Goal: Check status: Check status

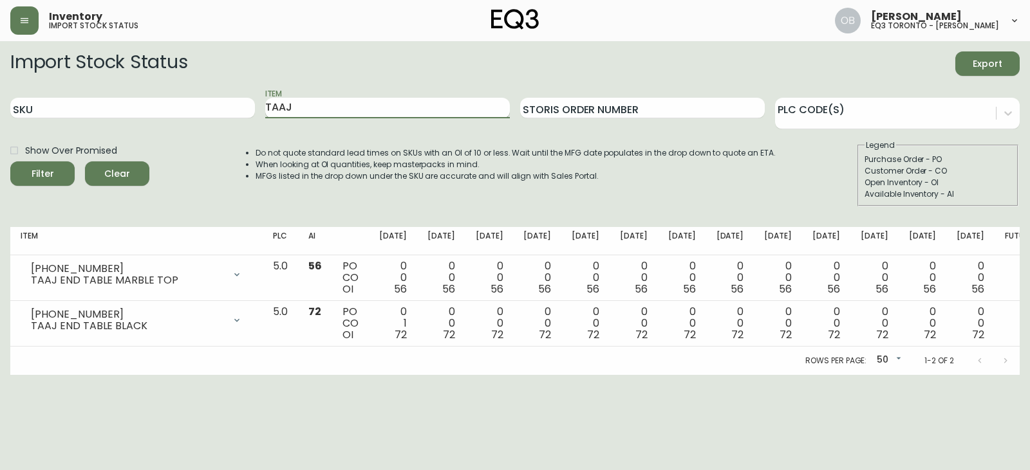
click at [321, 111] on input "TAAJ" at bounding box center [387, 108] width 245 height 21
click at [86, 178] on button "Clear" at bounding box center [117, 174] width 64 height 24
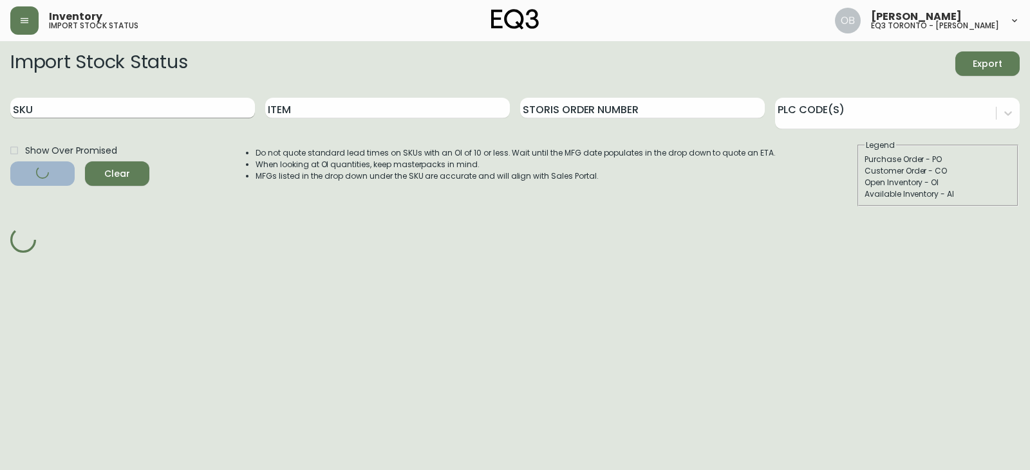
click at [103, 106] on input "SKU" at bounding box center [132, 108] width 245 height 21
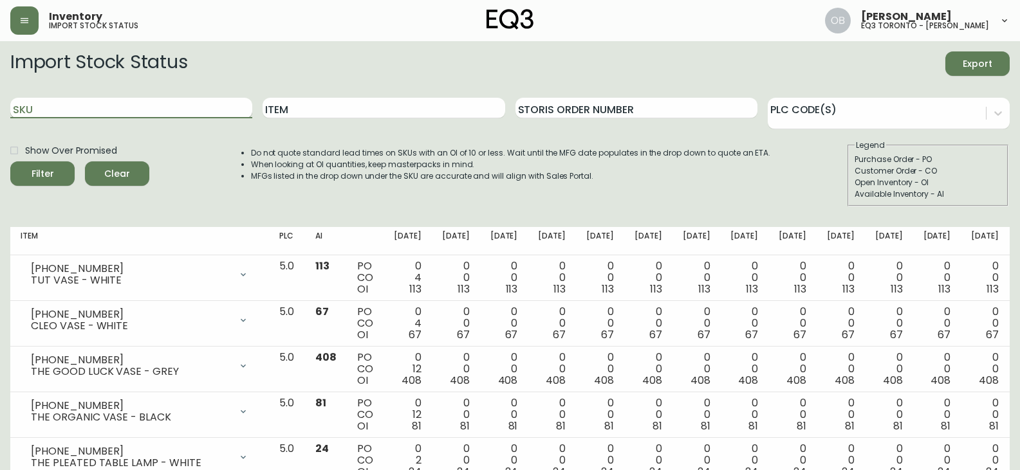
paste input "[PHONE_NUMBER]"
type input "[PHONE_NUMBER]"
click at [10, 162] on button "Filter" at bounding box center [42, 174] width 64 height 24
